Goal: Find specific page/section: Find specific page/section

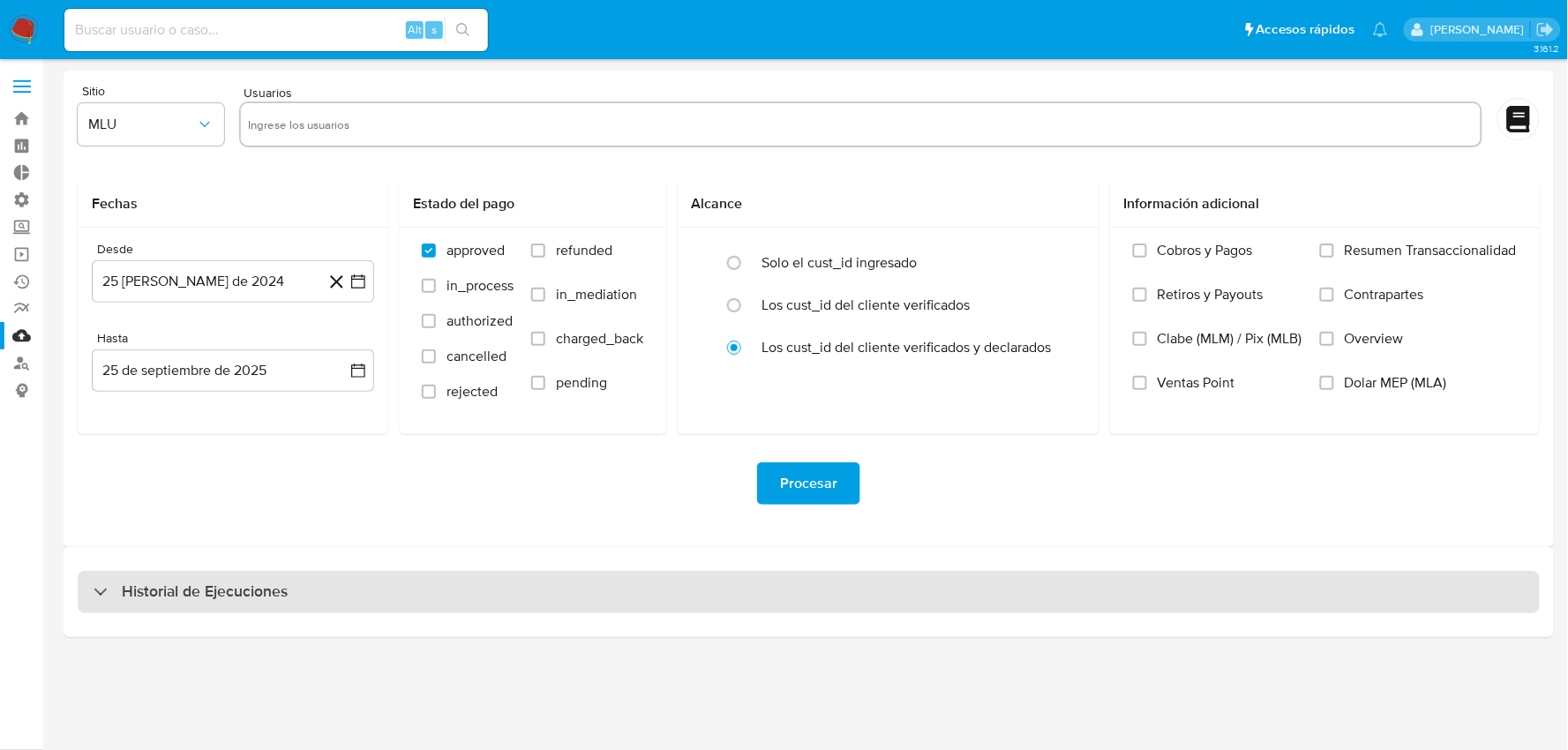
click at [630, 592] on div "Historial de Ejecuciones" at bounding box center [809, 592] width 1461 height 42
select select "10"
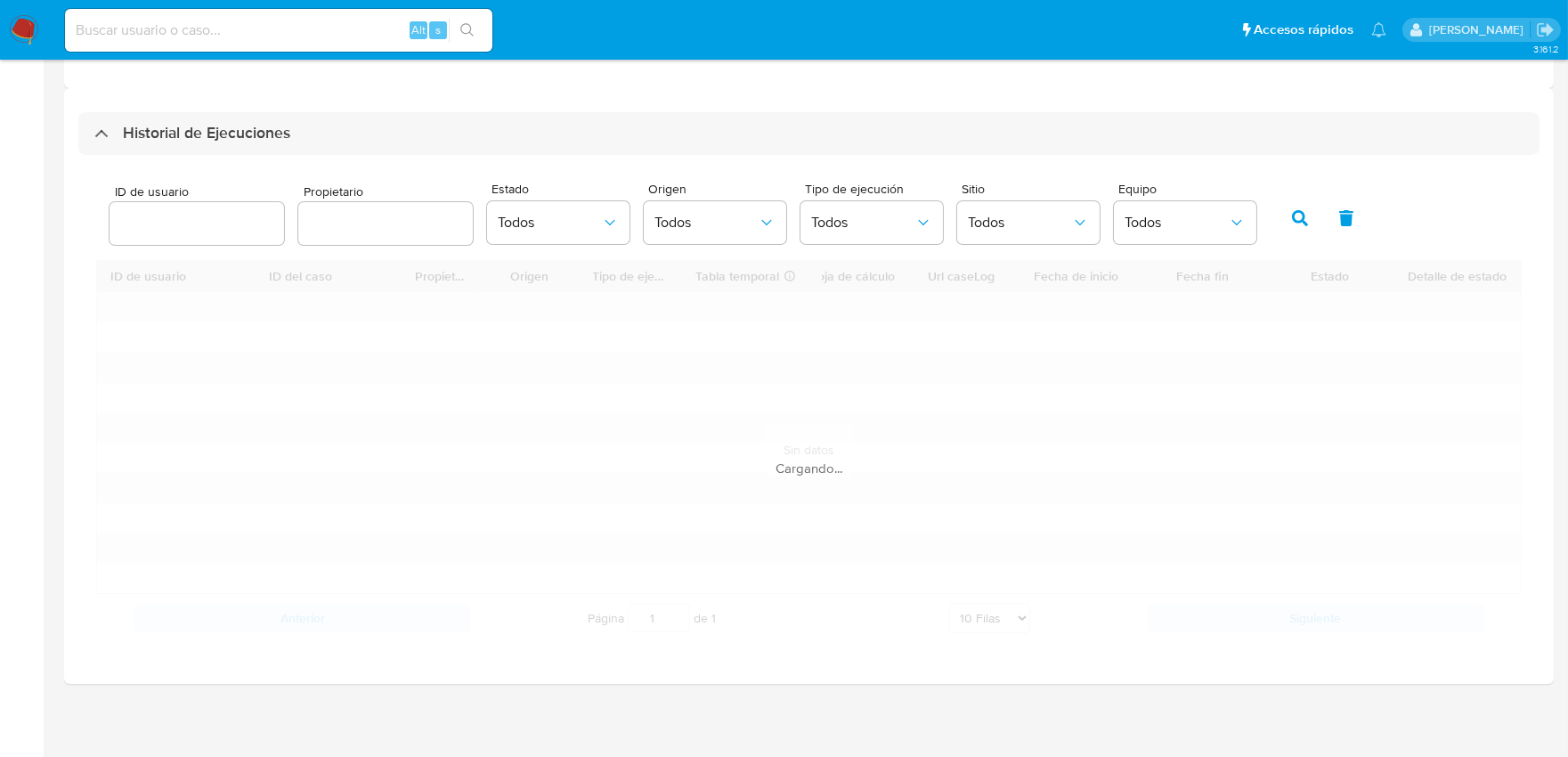
scroll to position [467, 0]
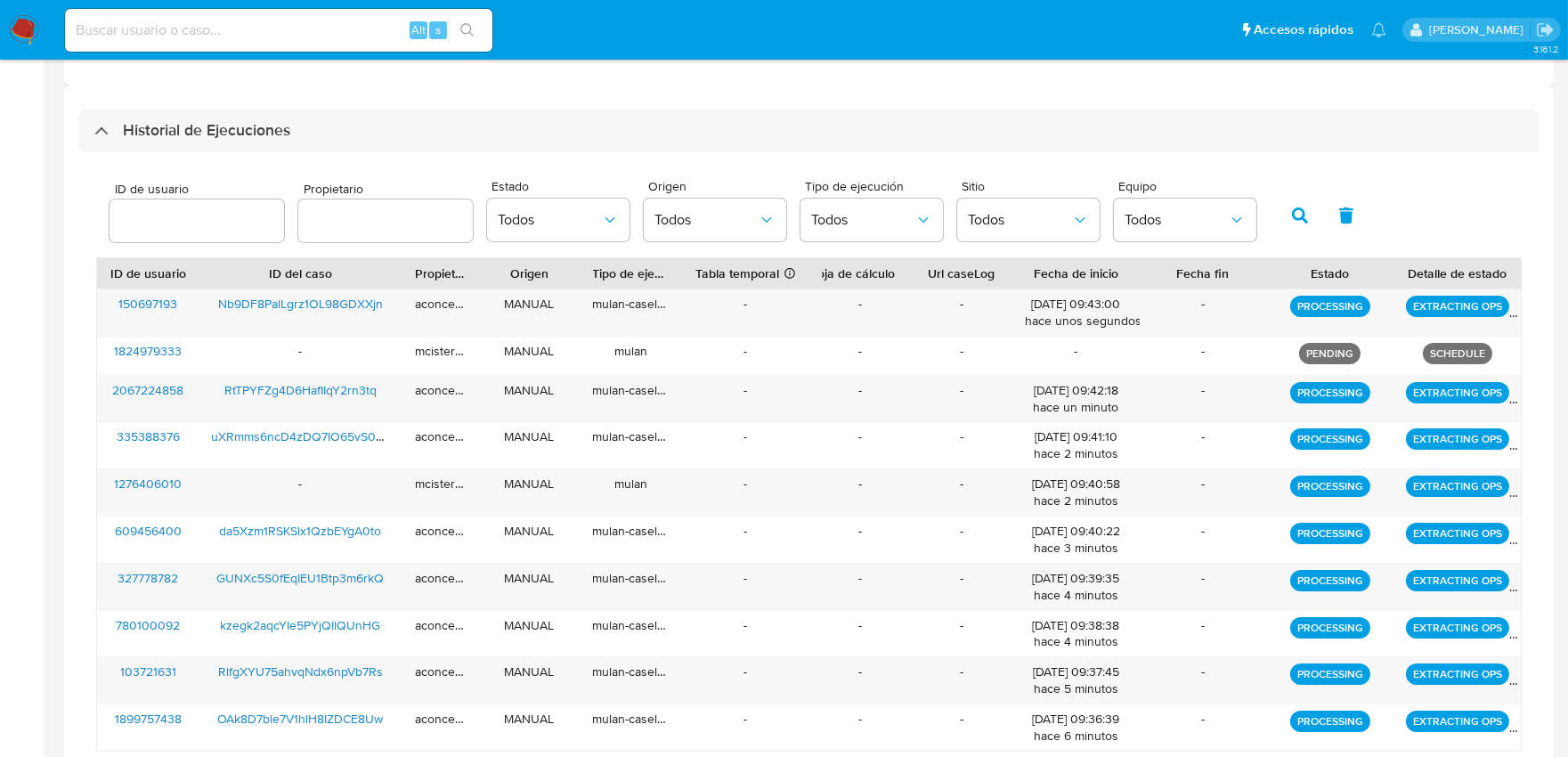
click at [370, 227] on input "text" at bounding box center [385, 221] width 175 height 23
type input "schabay"
click at [1080, 225] on icon "button" at bounding box center [1080, 219] width 17 height 17
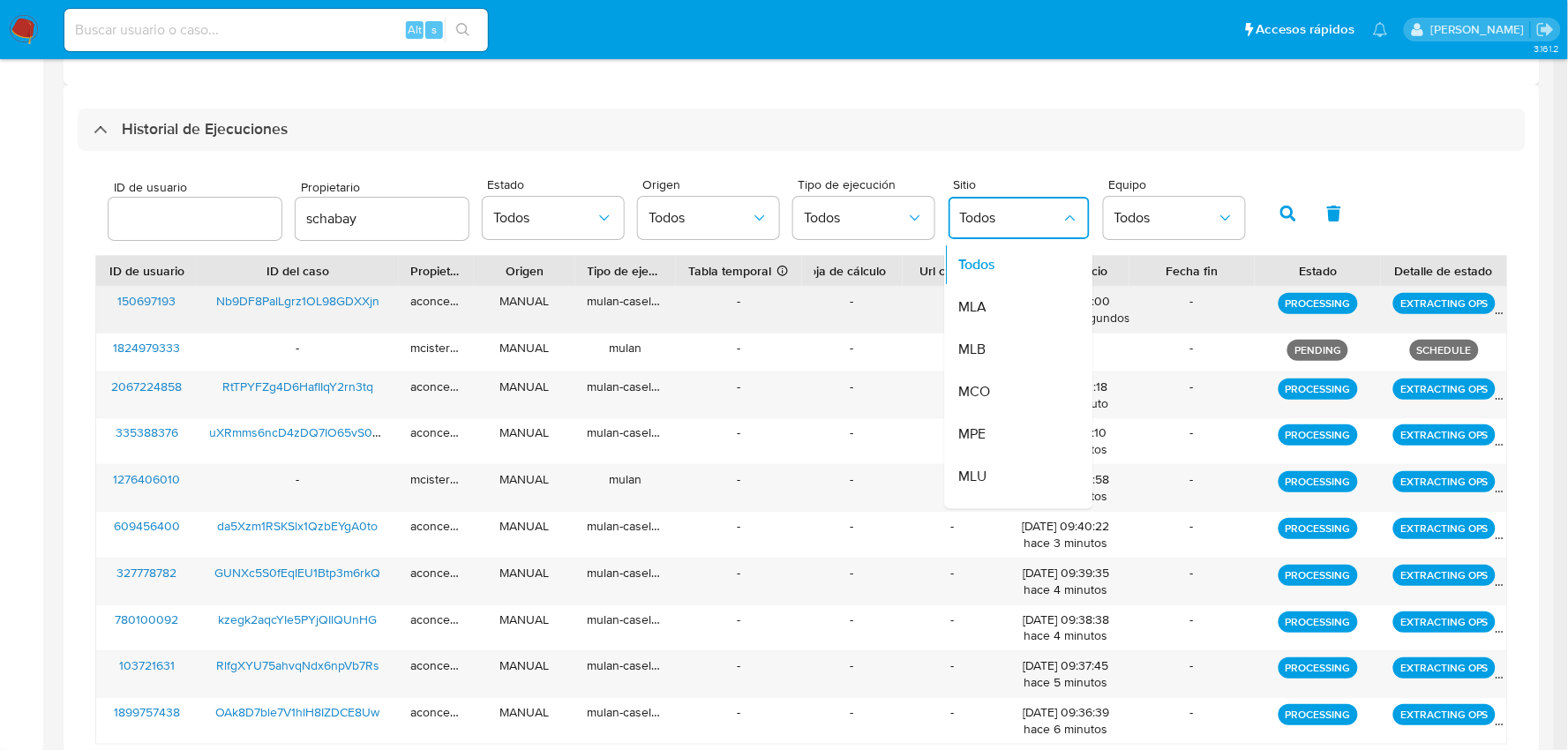
click at [1033, 295] on div "MLA" at bounding box center [1009, 308] width 102 height 42
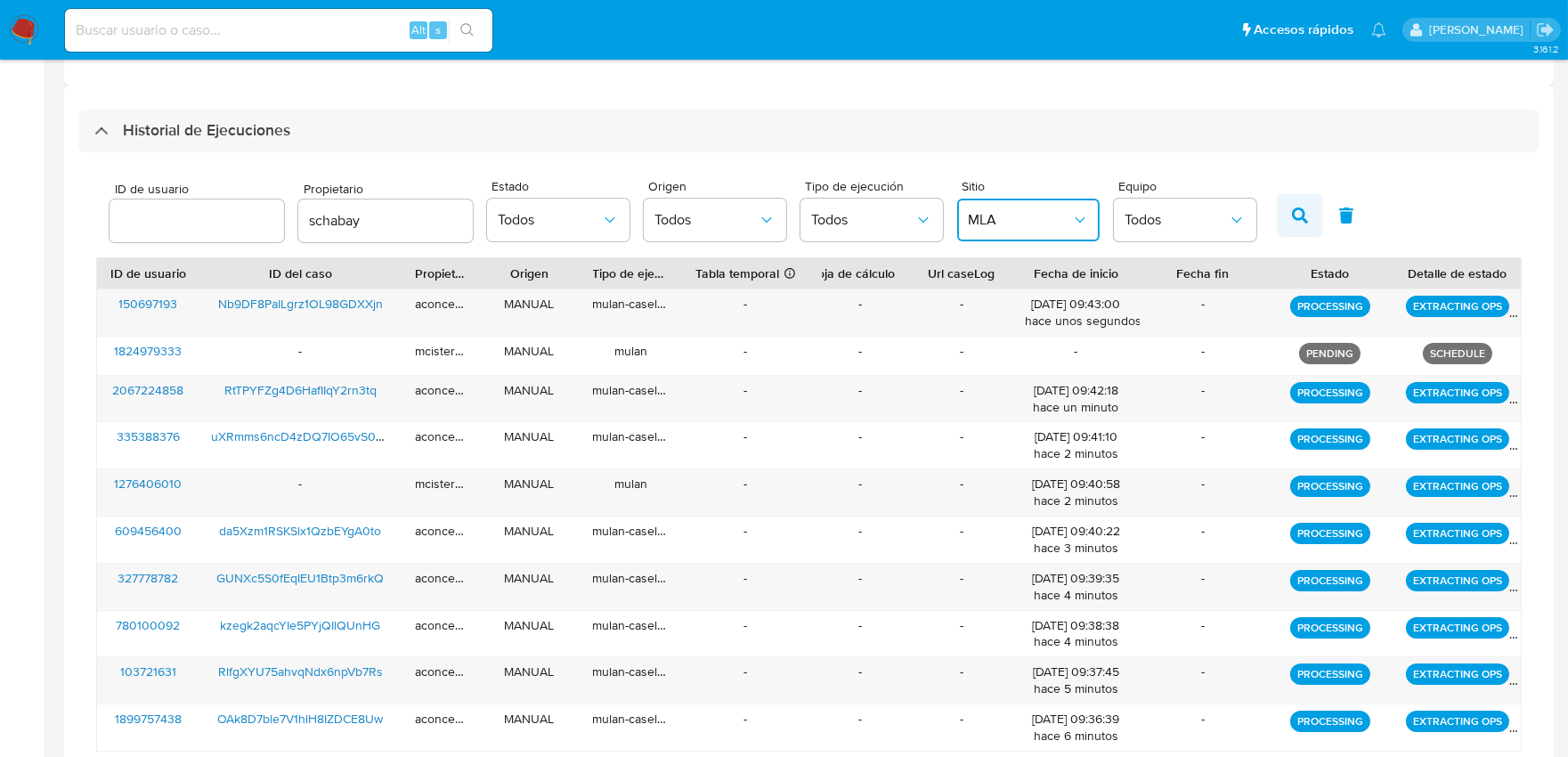
click at [1277, 224] on button "button" at bounding box center [1300, 215] width 47 height 43
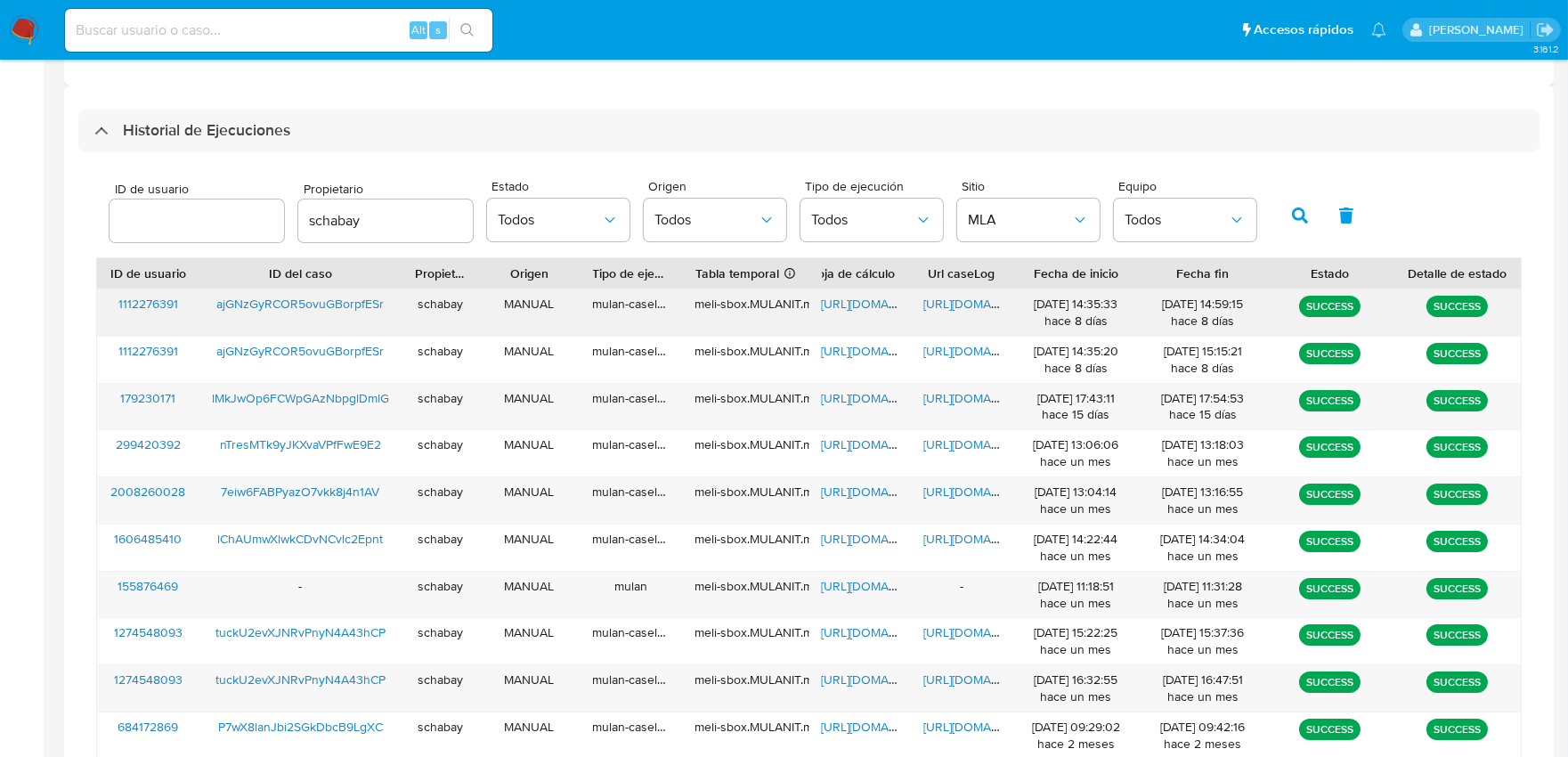
click at [964, 307] on span "https://docs.google.com/document/d/1TW3PiJLwbXgPkKv2YVt0YW-VWHNjRgp9nu5j2vsfXts…" at bounding box center [985, 304] width 123 height 17
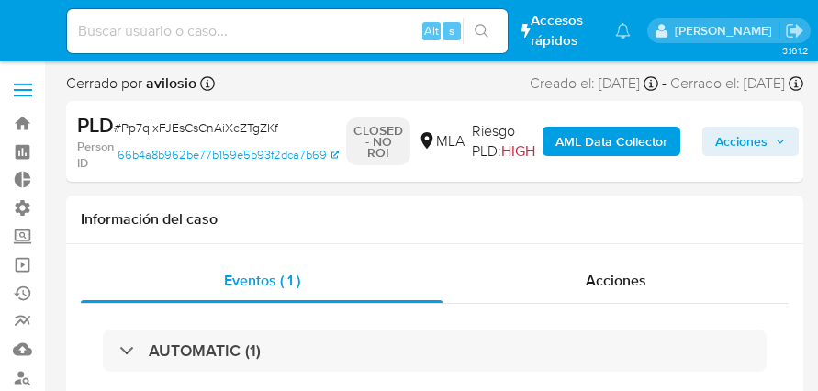
select select "10"
